Goal: Navigation & Orientation: Find specific page/section

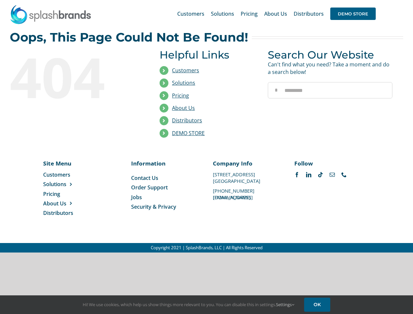
click at [206, 126] on li "Distributors" at bounding box center [209, 120] width 98 height 12
click at [373, 0] on div "Search for: * Customers Solutions Stores New Hire Kits Manufacturing Store Mark…" at bounding box center [206, 13] width 393 height 27
click at [353, 14] on span "DEMO STORE" at bounding box center [352, 14] width 45 height 12
click at [188, 133] on link "DEMO STORE" at bounding box center [188, 132] width 33 height 7
click at [65, 184] on span "Solutions" at bounding box center [54, 183] width 23 height 7
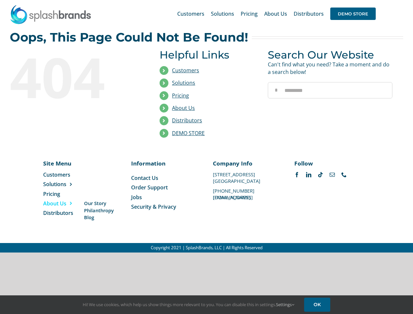
click at [65, 203] on span "About Us" at bounding box center [54, 203] width 23 height 7
click at [285, 304] on link "Settings" at bounding box center [285, 304] width 18 height 6
